Goal: Transaction & Acquisition: Purchase product/service

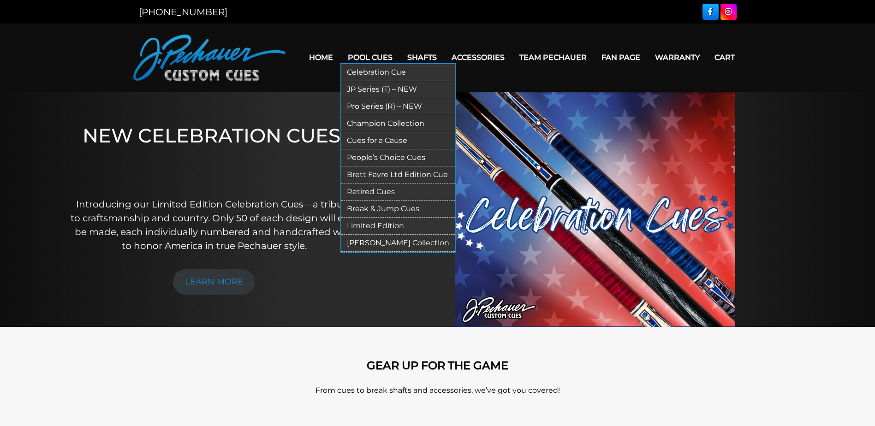
click at [361, 57] on link "Pool Cues" at bounding box center [370, 58] width 60 height 24
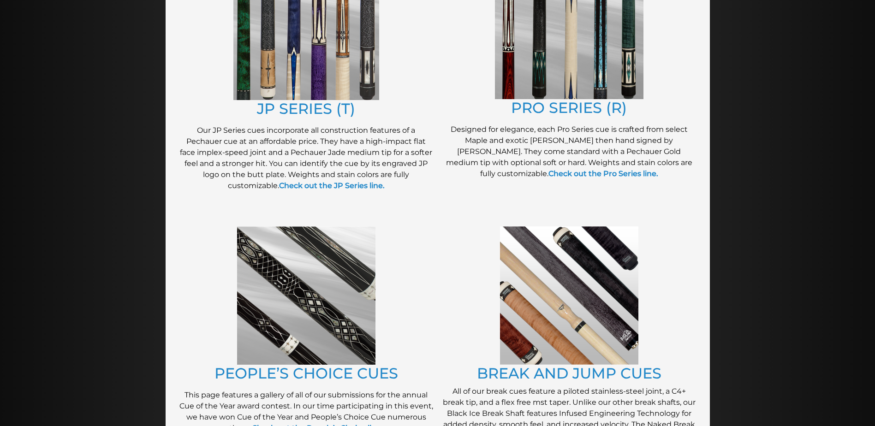
scroll to position [537, 0]
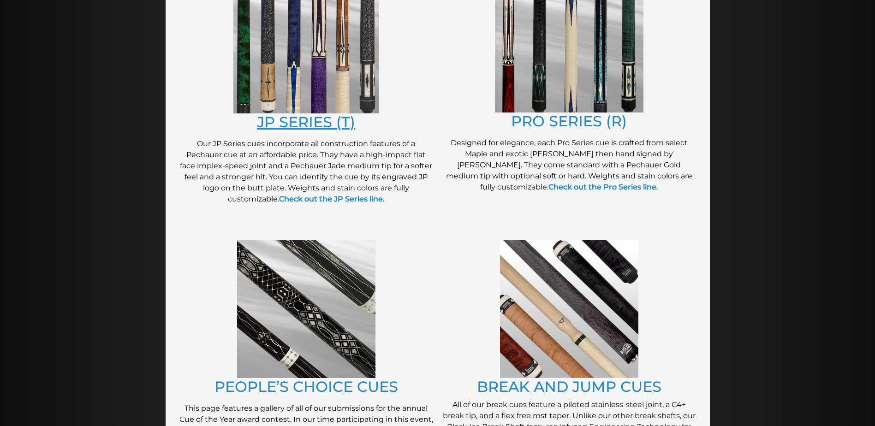
click at [285, 125] on link "JP SERIES (T)" at bounding box center [306, 122] width 98 height 18
click at [316, 126] on link "JP SERIES (T)" at bounding box center [306, 122] width 98 height 18
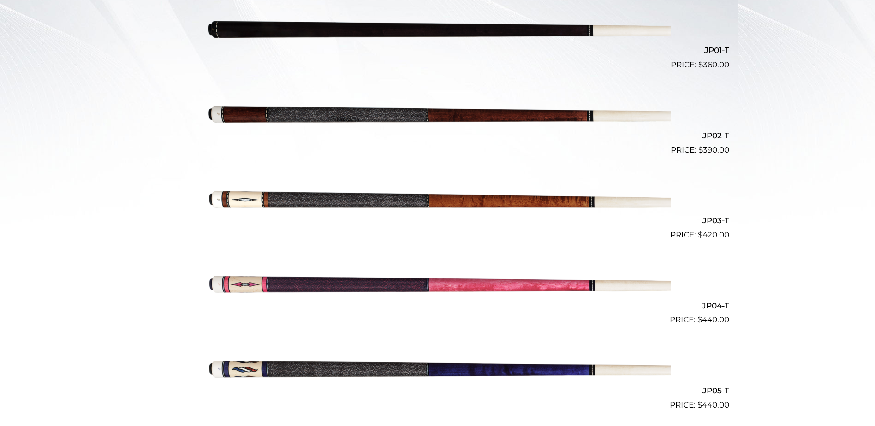
scroll to position [330, 0]
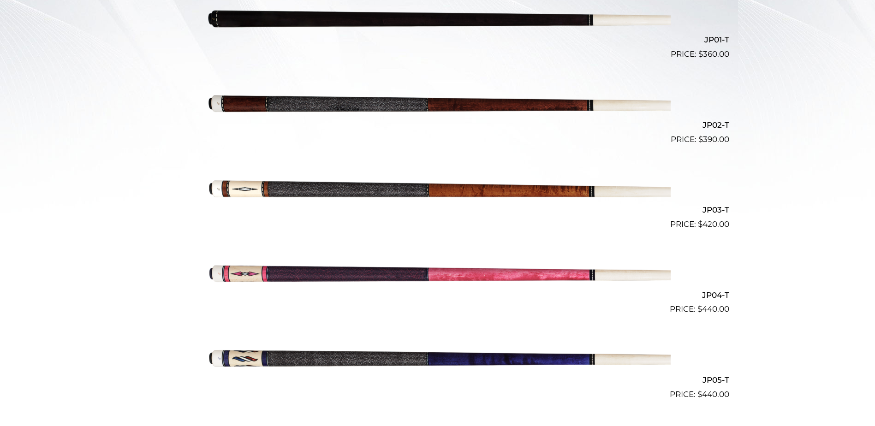
scroll to position [249, 0]
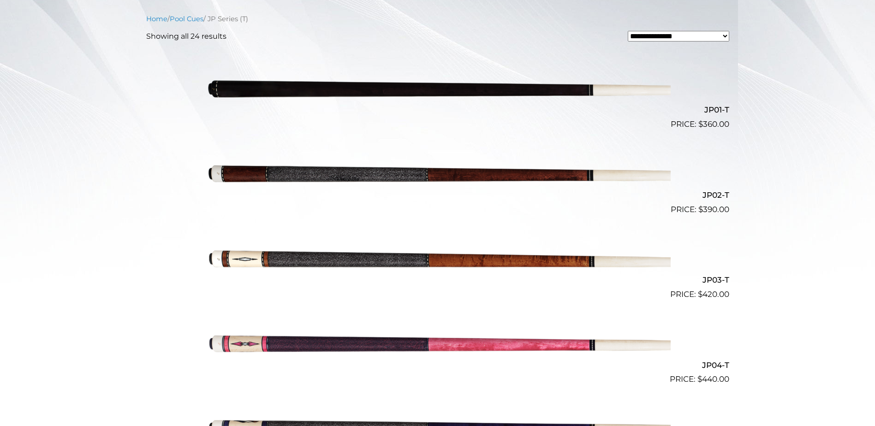
click at [440, 336] on img at bounding box center [438, 342] width 466 height 77
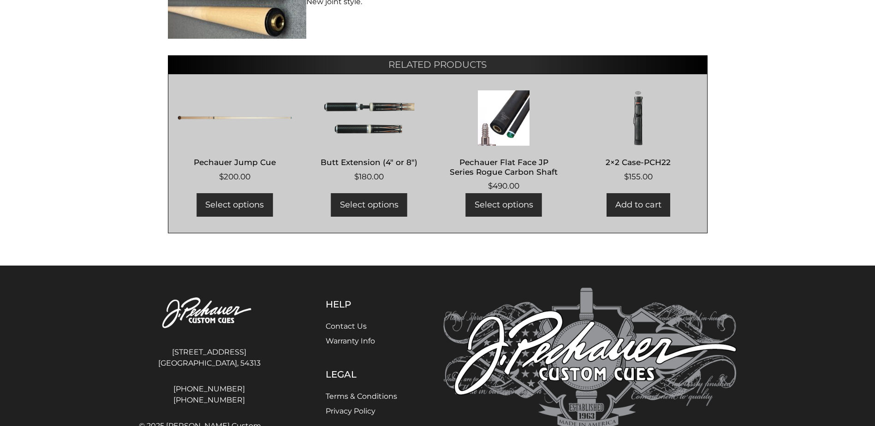
scroll to position [712, 0]
